Goal: Transaction & Acquisition: Purchase product/service

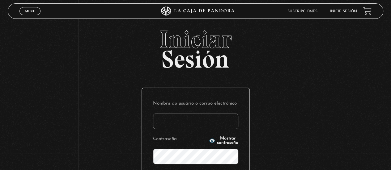
click at [79, 72] on div "Iniciar Sesión Nombre de usuario o correo electrónico Contraseña Mostrar contra…" at bounding box center [195, 145] width 391 height 236
click at [189, 116] on input "Nombre de usuario o correo electrónico" at bounding box center [195, 121] width 85 height 15
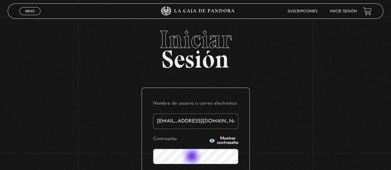
type input "sofi.salazar17@gmail.com"
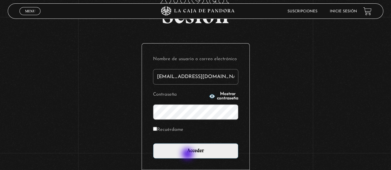
scroll to position [45, 0]
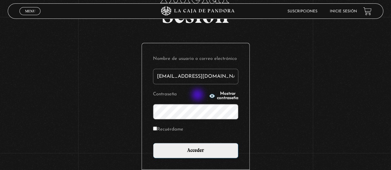
click at [211, 95] on circle "button" at bounding box center [212, 96] width 2 height 2
click at [154, 129] on div "Nombre de usuario o correo electrónico sofi.salazar17@gmail.com Contraseña Ocul…" at bounding box center [196, 106] width 108 height 126
click at [159, 131] on label "Recuérdame" at bounding box center [168, 130] width 30 height 10
click at [157, 131] on input "Recuérdame" at bounding box center [155, 129] width 4 height 4
checkbox input "true"
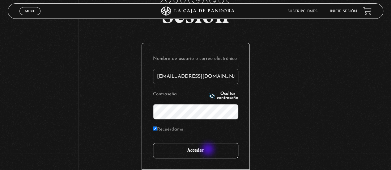
click at [209, 150] on input "Acceder" at bounding box center [195, 150] width 85 height 15
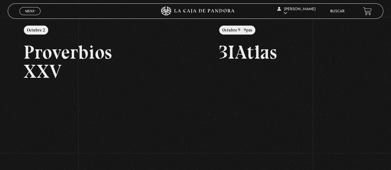
scroll to position [77, 0]
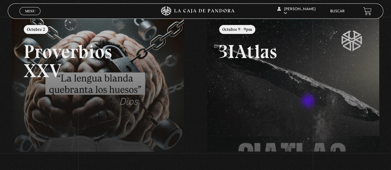
drag, startPoint x: 0, startPoint y: 0, endPoint x: 309, endPoint y: 102, distance: 325.0
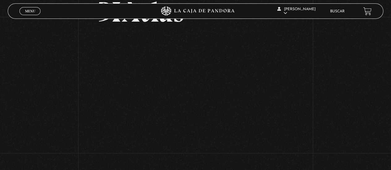
scroll to position [48, 0]
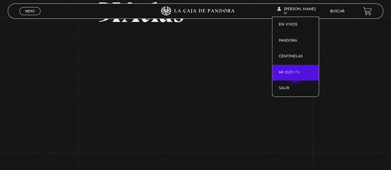
click at [296, 77] on link "Mi cuenta" at bounding box center [295, 73] width 46 height 16
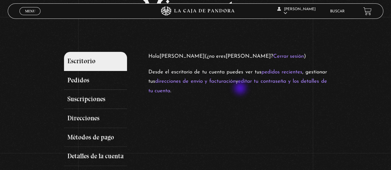
scroll to position [39, 0]
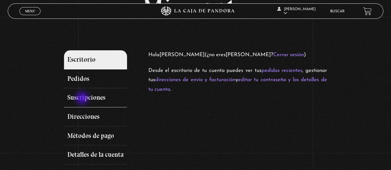
click at [83, 99] on link "Suscripciones" at bounding box center [95, 97] width 63 height 19
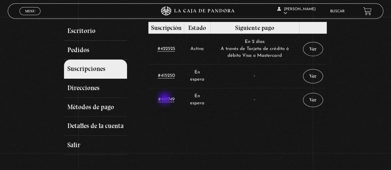
scroll to position [68, 0]
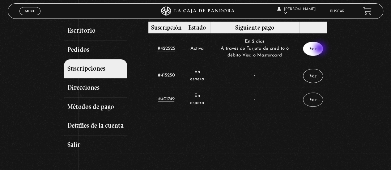
click at [321, 49] on link "Ver" at bounding box center [313, 49] width 20 height 14
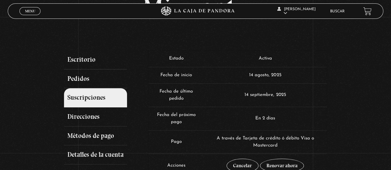
scroll to position [67, 0]
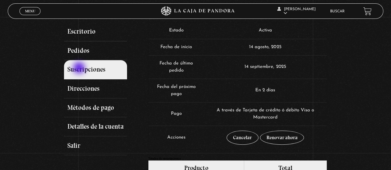
click at [80, 69] on link "Suscripciones" at bounding box center [95, 69] width 63 height 19
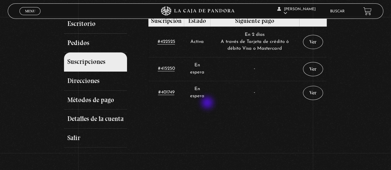
scroll to position [75, 0]
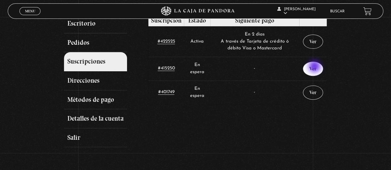
click at [315, 67] on link "Ver" at bounding box center [313, 69] width 20 height 14
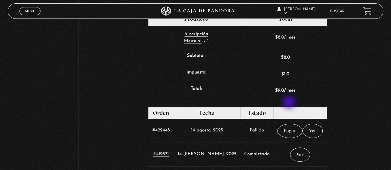
scroll to position [216, 0]
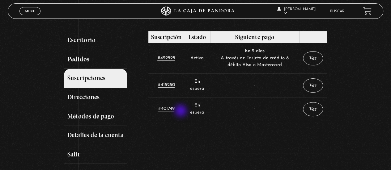
scroll to position [59, 0]
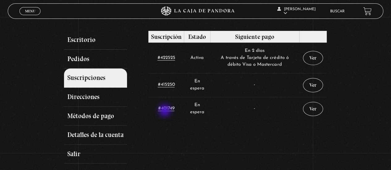
click at [165, 111] on td "#401749" at bounding box center [166, 109] width 36 height 24
click at [169, 108] on link "#401749" at bounding box center [166, 108] width 16 height 5
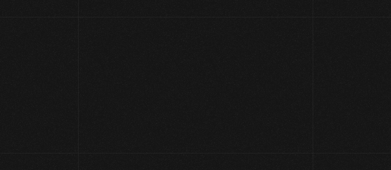
scroll to position [61, 0]
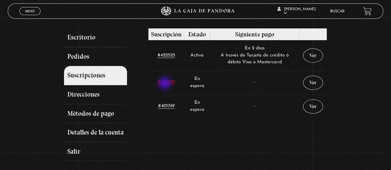
click at [166, 84] on link "#415250" at bounding box center [166, 82] width 17 height 5
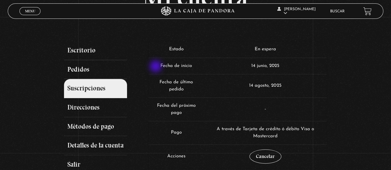
scroll to position [48, 0]
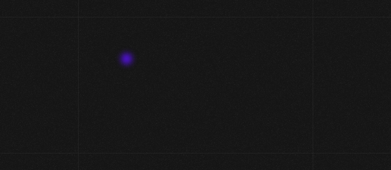
scroll to position [61, 0]
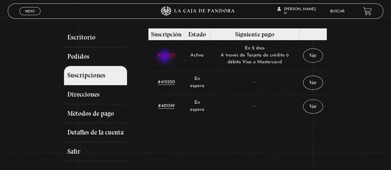
click at [165, 57] on link "#422525" at bounding box center [166, 55] width 18 height 5
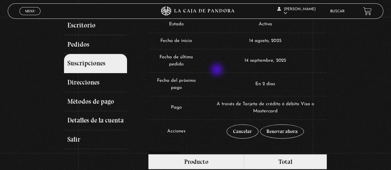
scroll to position [73, 0]
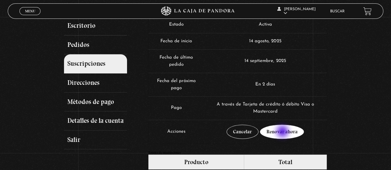
click at [283, 132] on link "Renovar ahora" at bounding box center [282, 132] width 44 height 14
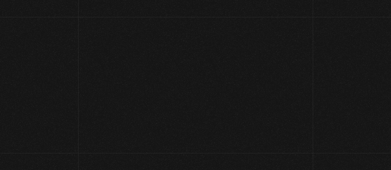
select select "CR-SJ"
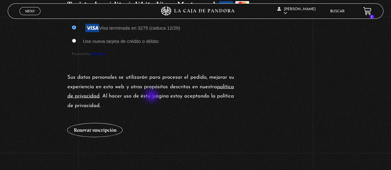
scroll to position [574, 0]
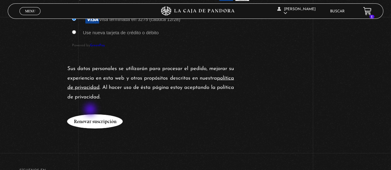
click at [91, 114] on button "Renovar suscripción" at bounding box center [95, 121] width 56 height 14
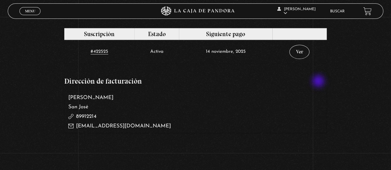
scroll to position [333, 0]
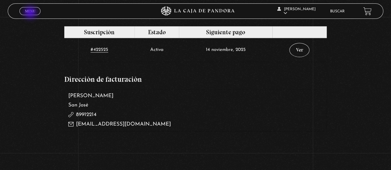
click at [31, 13] on span "Menu" at bounding box center [30, 11] width 10 height 4
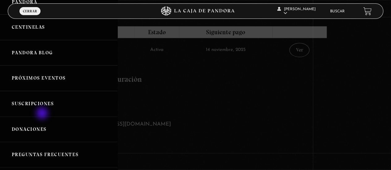
scroll to position [0, 0]
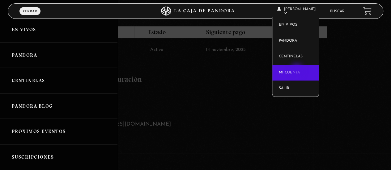
click at [297, 71] on link "Mi cuenta" at bounding box center [295, 73] width 46 height 16
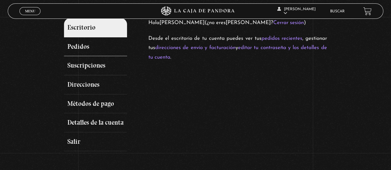
scroll to position [71, 0]
click at [92, 72] on link "Suscripciones" at bounding box center [95, 66] width 63 height 19
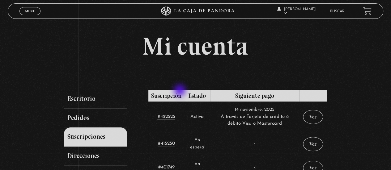
scroll to position [36, 0]
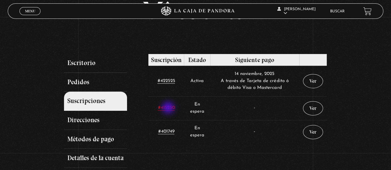
click at [169, 108] on link "#415250" at bounding box center [166, 108] width 17 height 5
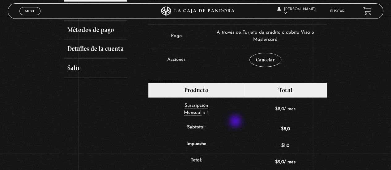
scroll to position [148, 0]
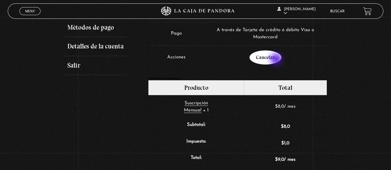
click at [277, 60] on link "Cancelar" at bounding box center [265, 57] width 32 height 14
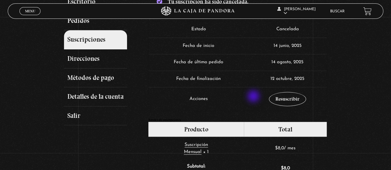
scroll to position [96, 0]
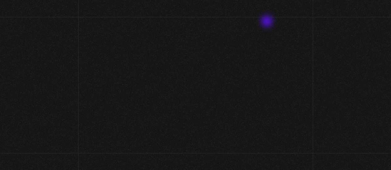
scroll to position [36, 0]
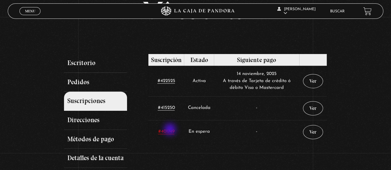
click at [171, 130] on link "#401749" at bounding box center [166, 131] width 16 height 5
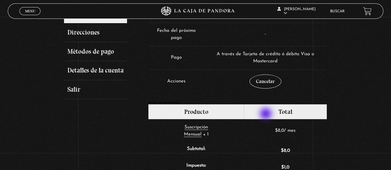
scroll to position [123, 0]
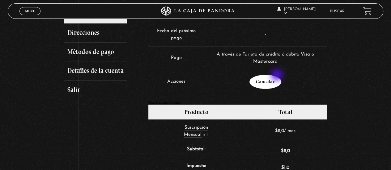
click at [278, 76] on link "Cancelar" at bounding box center [265, 82] width 32 height 14
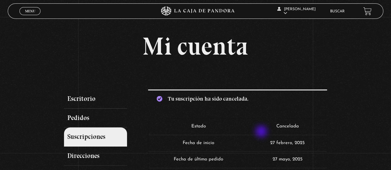
scroll to position [1, 0]
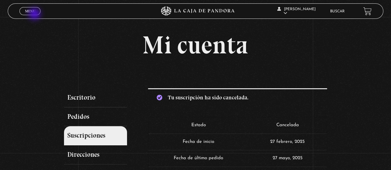
click at [35, 15] on span "Cerrar" at bounding box center [30, 17] width 15 height 4
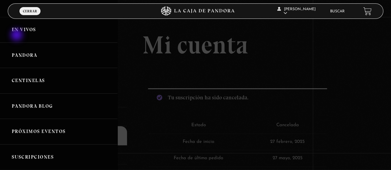
click at [17, 36] on link "En vivos" at bounding box center [58, 30] width 117 height 26
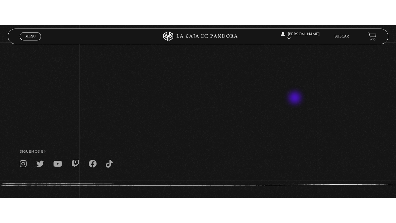
scroll to position [90, 0]
